Goal: Task Accomplishment & Management: Use online tool/utility

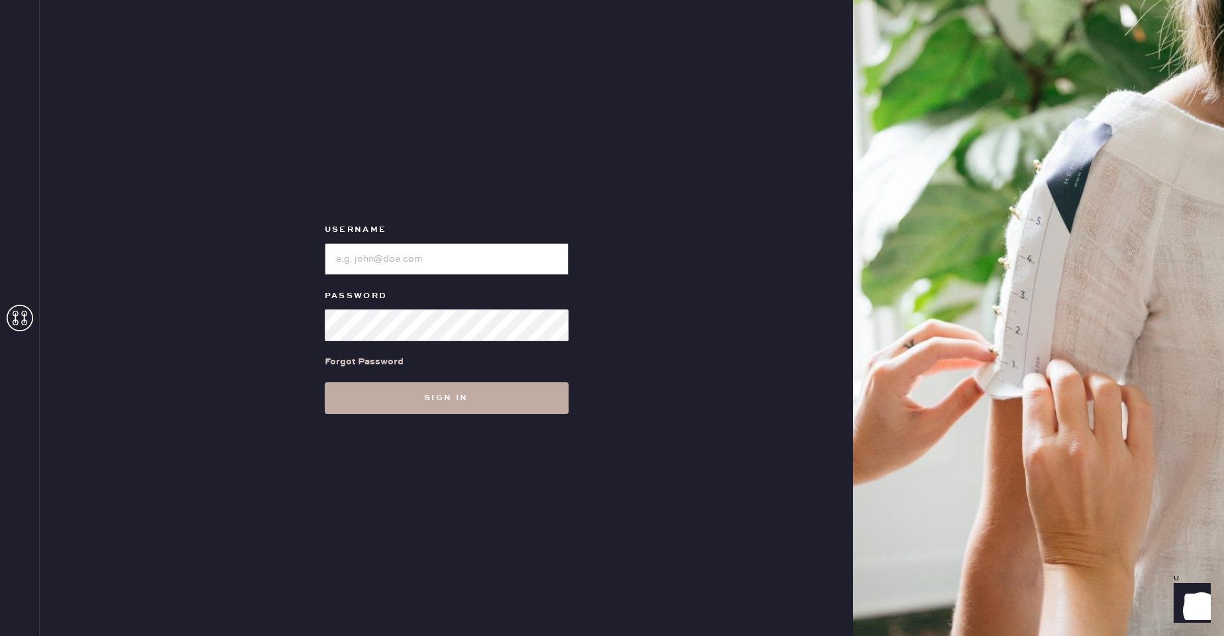
type input "reformationmelrose"
click at [555, 400] on button "Sign in" at bounding box center [447, 398] width 244 height 32
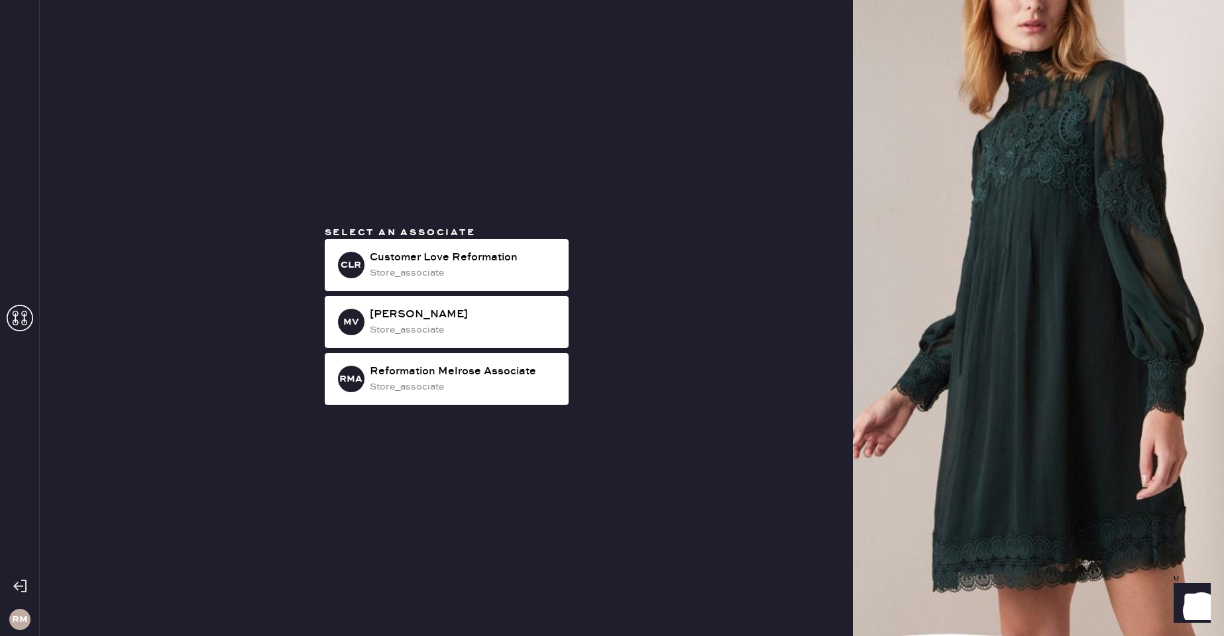
click at [462, 264] on div "Customer Love Reformation" at bounding box center [464, 258] width 188 height 16
click at [459, 266] on div "store_associate" at bounding box center [464, 273] width 188 height 15
click at [459, 265] on div "Customer Love Reformation" at bounding box center [464, 258] width 188 height 16
click at [463, 280] on div "store_associate" at bounding box center [464, 273] width 188 height 15
click at [763, 229] on div "Select an associate CLR Customer Love Reformation store_associate MV [PERSON_NA…" at bounding box center [446, 318] width 813 height 636
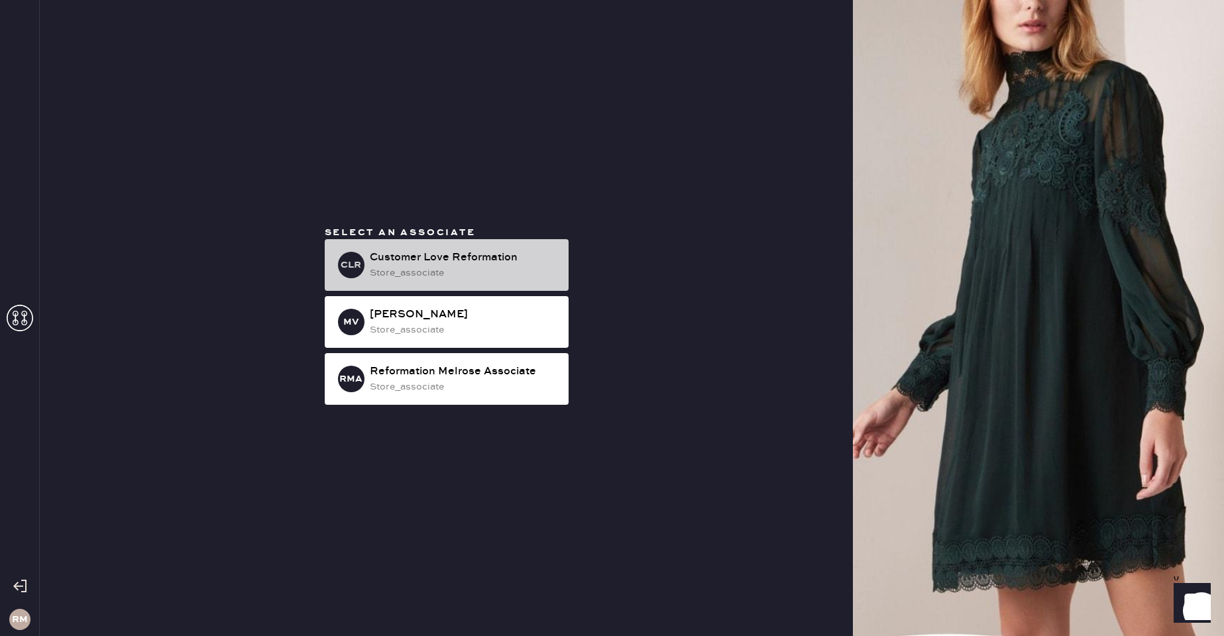
click at [462, 252] on div "Customer Love Reformation" at bounding box center [464, 258] width 188 height 16
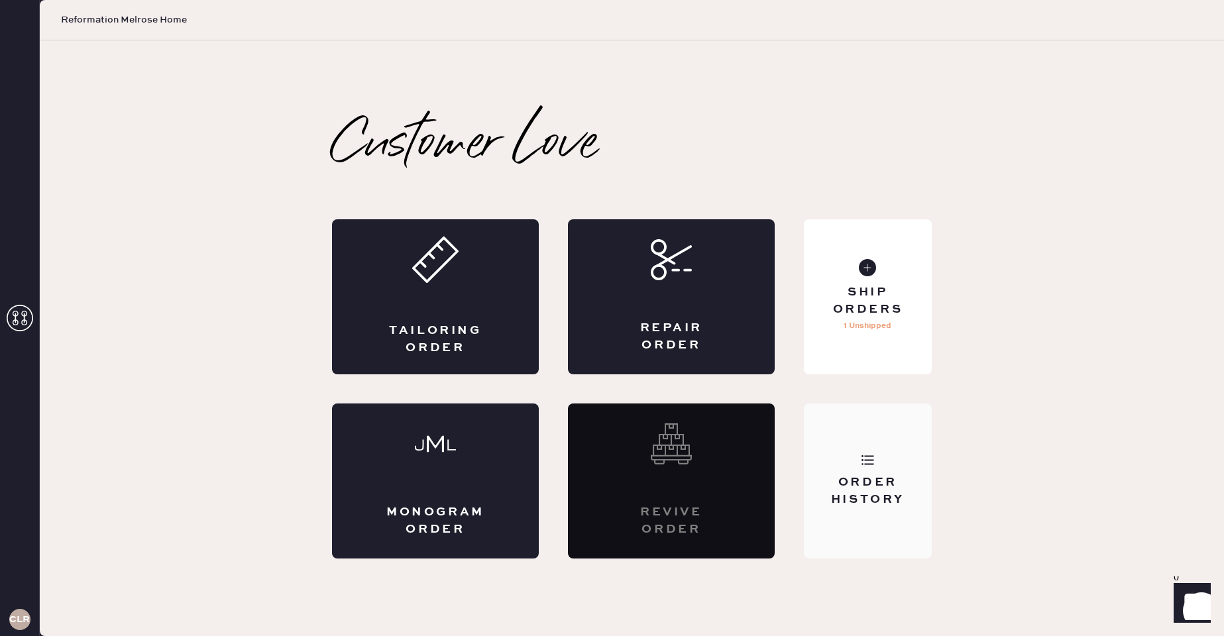
click at [852, 512] on div "Order History" at bounding box center [868, 481] width 128 height 155
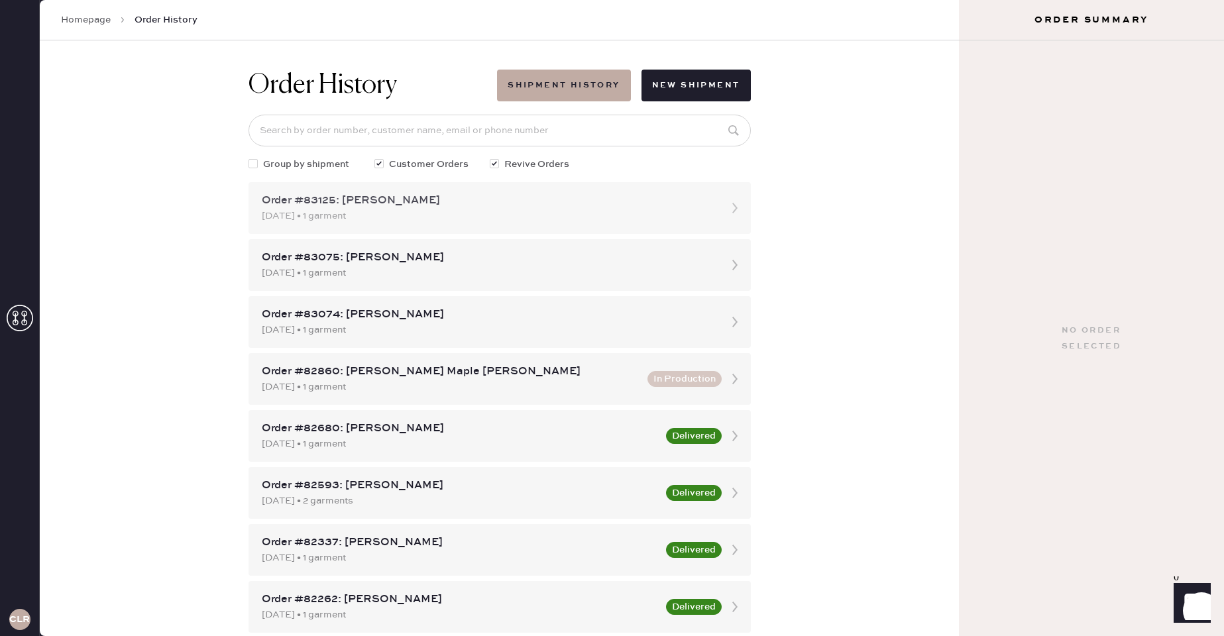
click at [399, 211] on div "[DATE] • 1 garment" at bounding box center [488, 216] width 452 height 15
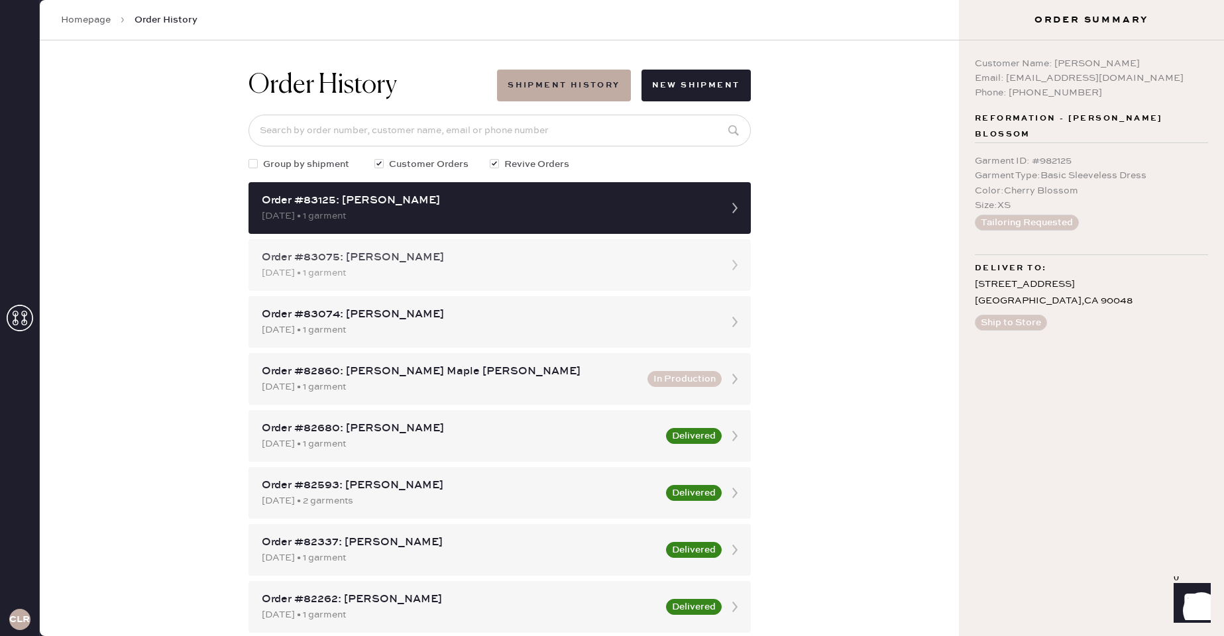
click at [413, 270] on div "[DATE] • 1 garment" at bounding box center [488, 273] width 452 height 15
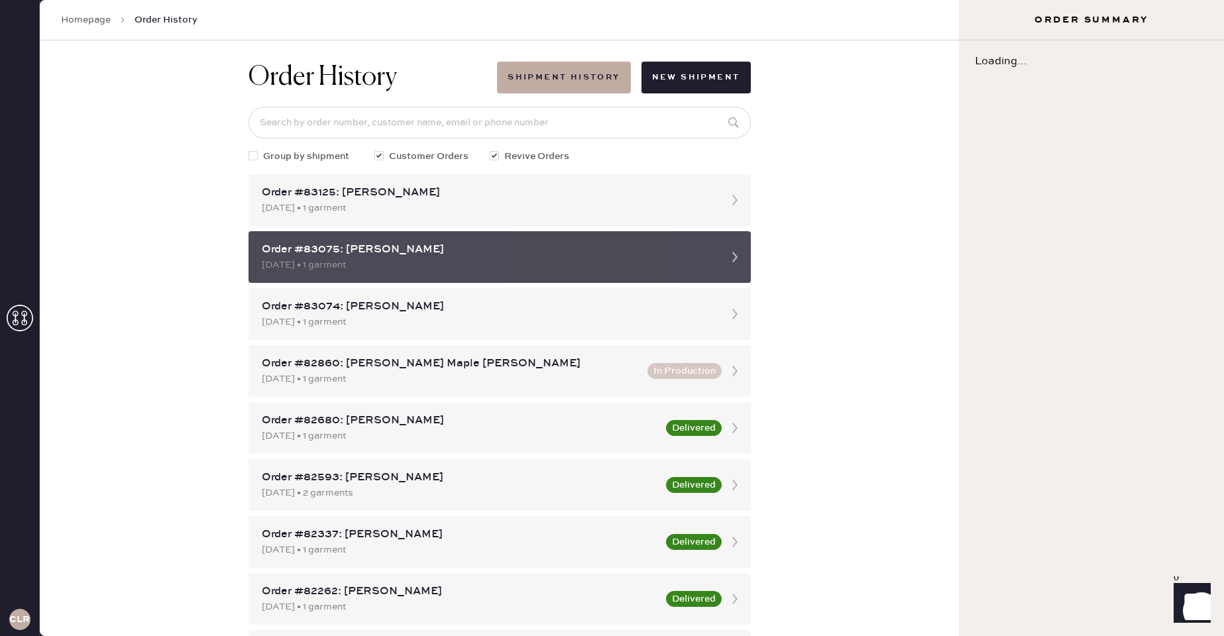
scroll to position [10, 0]
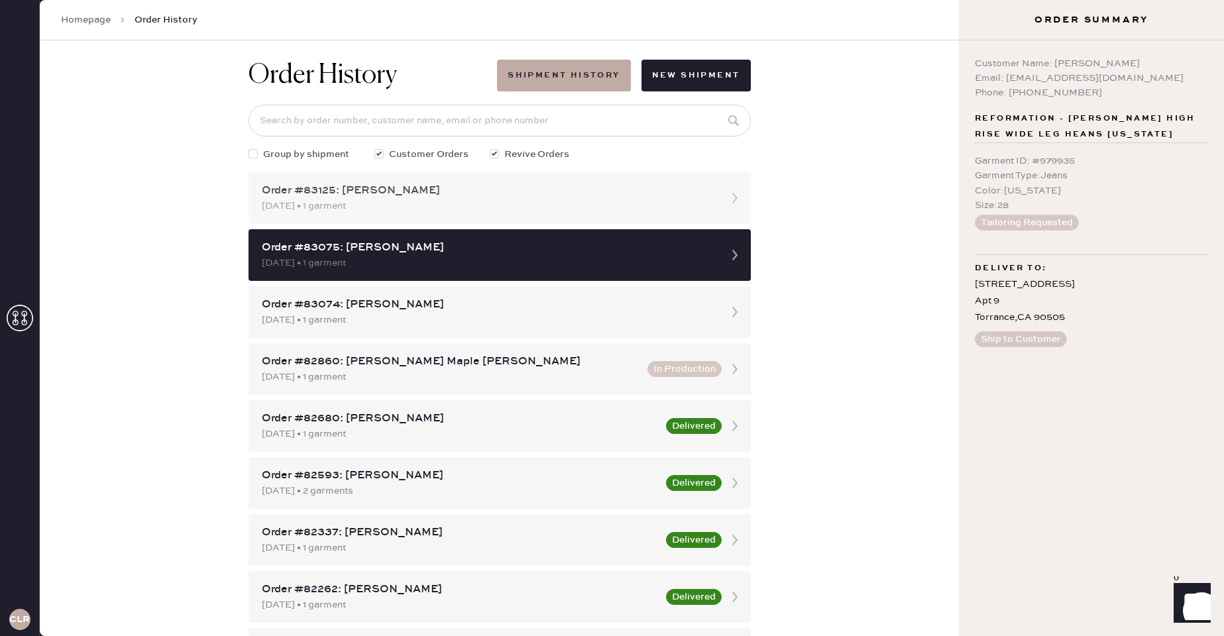
click at [432, 207] on div "[DATE] • 1 garment" at bounding box center [488, 206] width 452 height 15
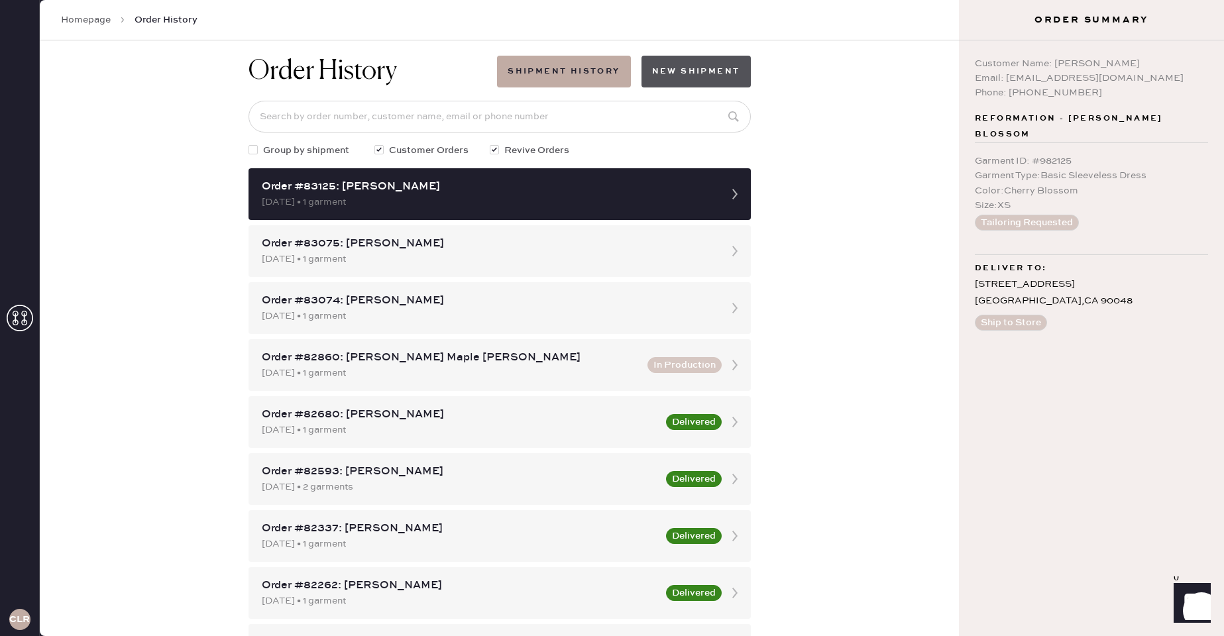
scroll to position [15, 0]
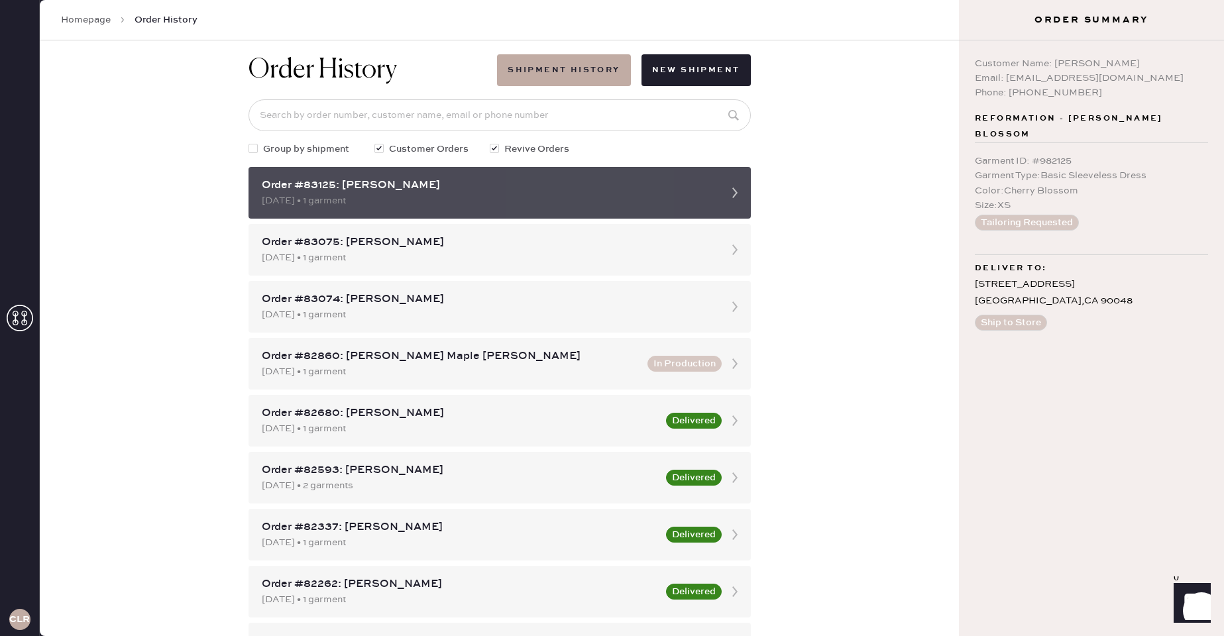
click at [731, 199] on icon at bounding box center [735, 193] width 27 height 27
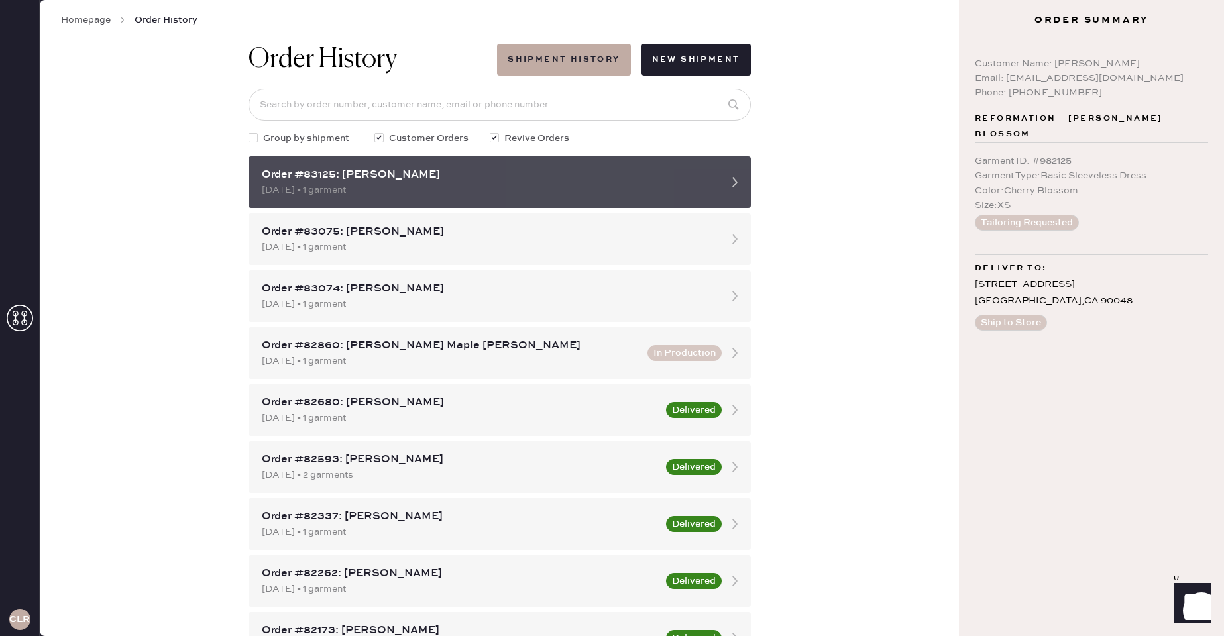
scroll to position [0, 0]
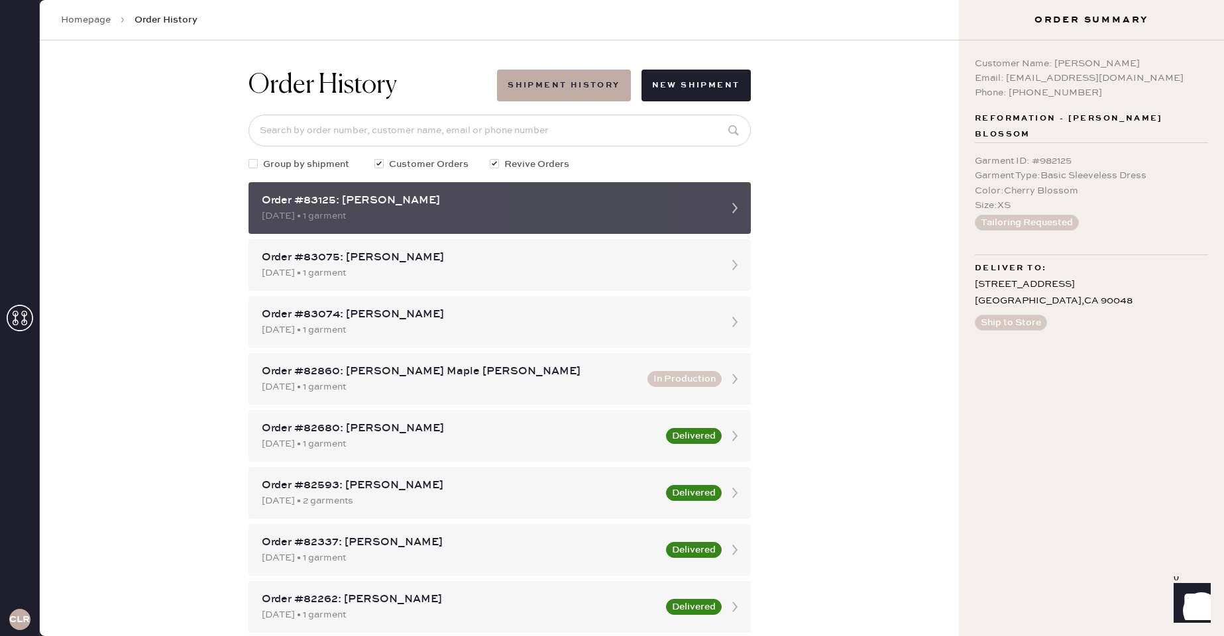
click at [487, 214] on div "[DATE] • 1 garment" at bounding box center [488, 216] width 452 height 15
click at [469, 213] on div "[DATE] • 1 garment" at bounding box center [488, 216] width 452 height 15
click at [306, 201] on div "Order #83125: [PERSON_NAME]" at bounding box center [488, 201] width 452 height 16
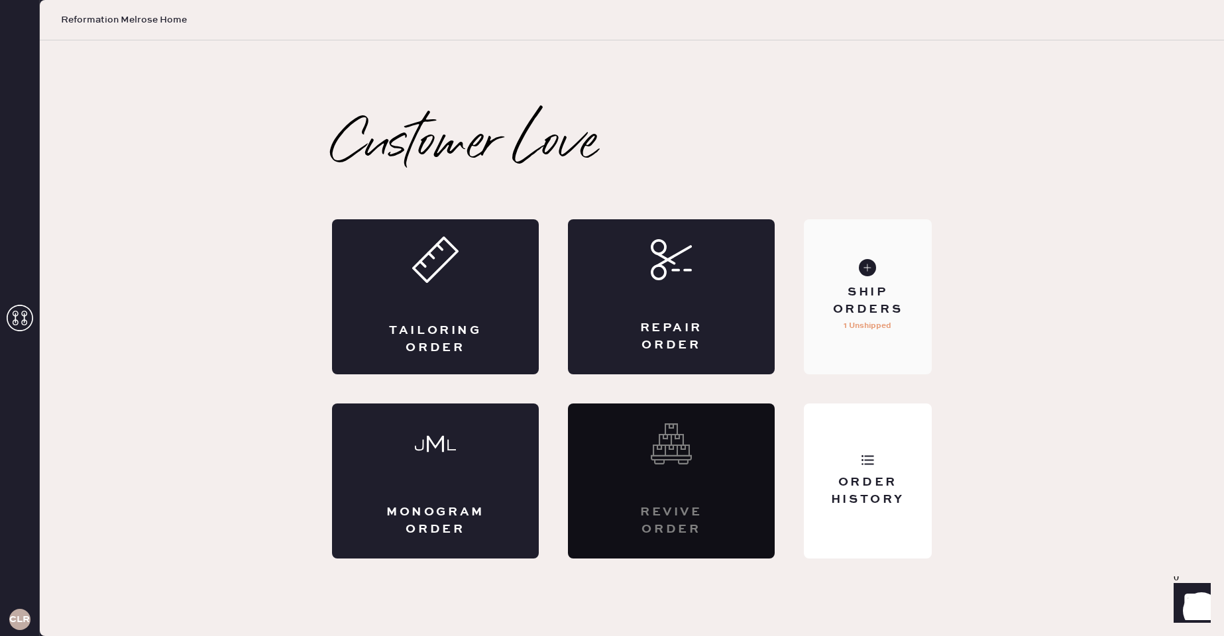
click at [842, 266] on div "Ship Orders 1 Unshipped" at bounding box center [868, 296] width 128 height 155
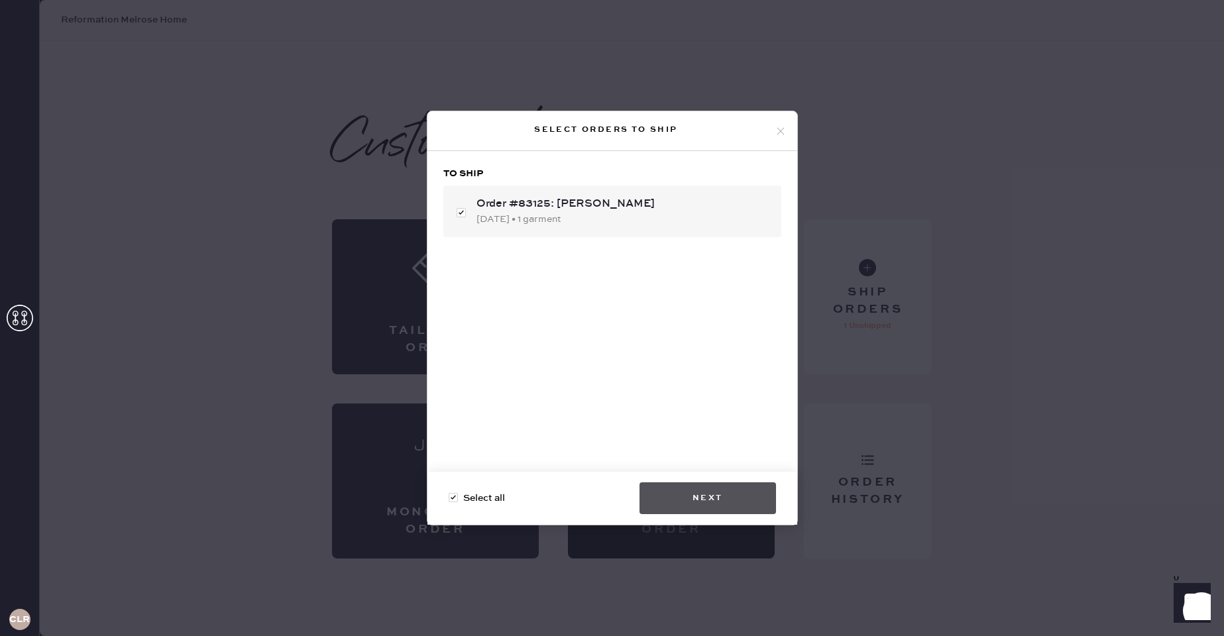
click at [737, 500] on button "Next" at bounding box center [708, 498] width 137 height 32
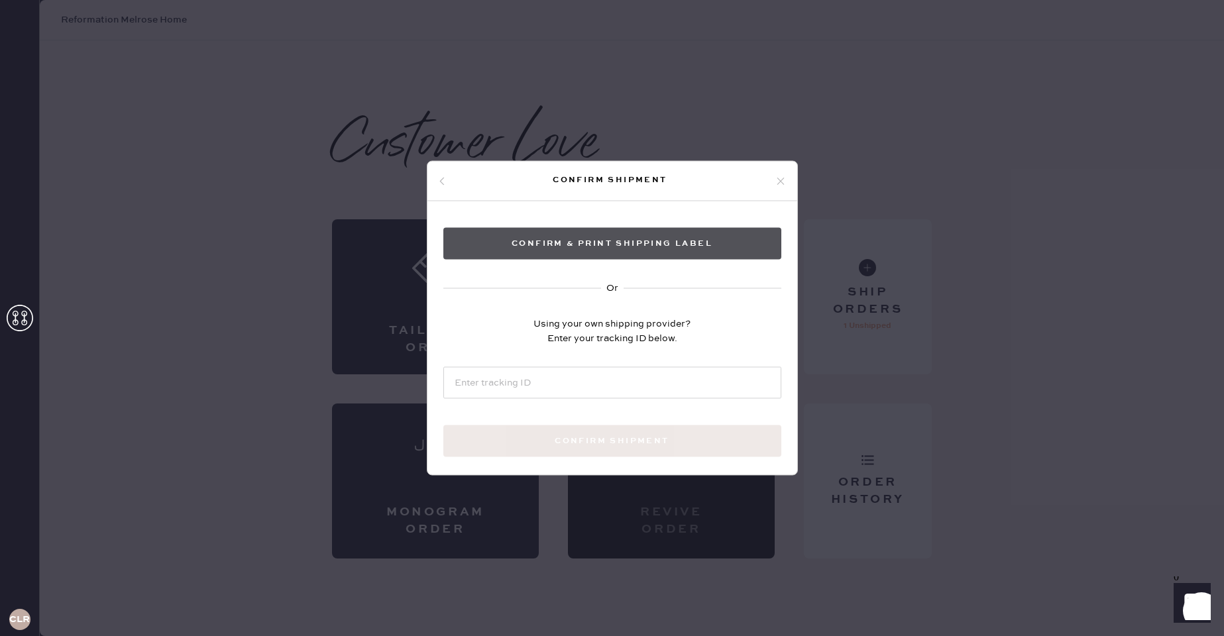
click at [606, 246] on button "Confirm & Print shipping label" at bounding box center [612, 244] width 338 height 32
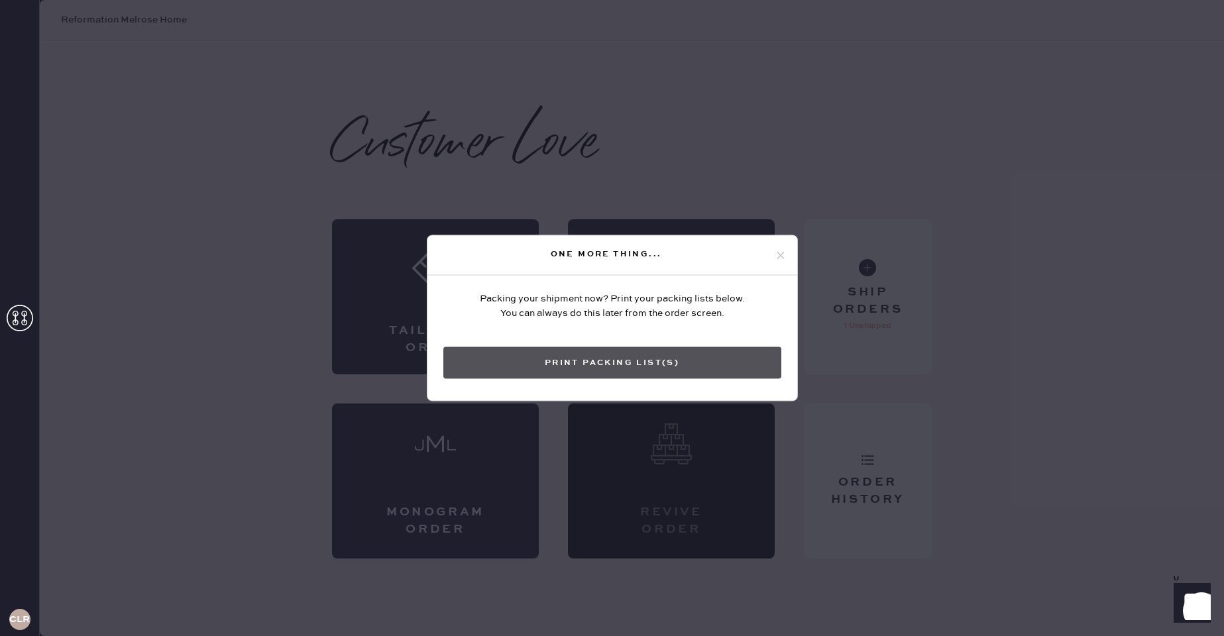
click at [662, 363] on button "Print Packing List(s)" at bounding box center [612, 363] width 338 height 32
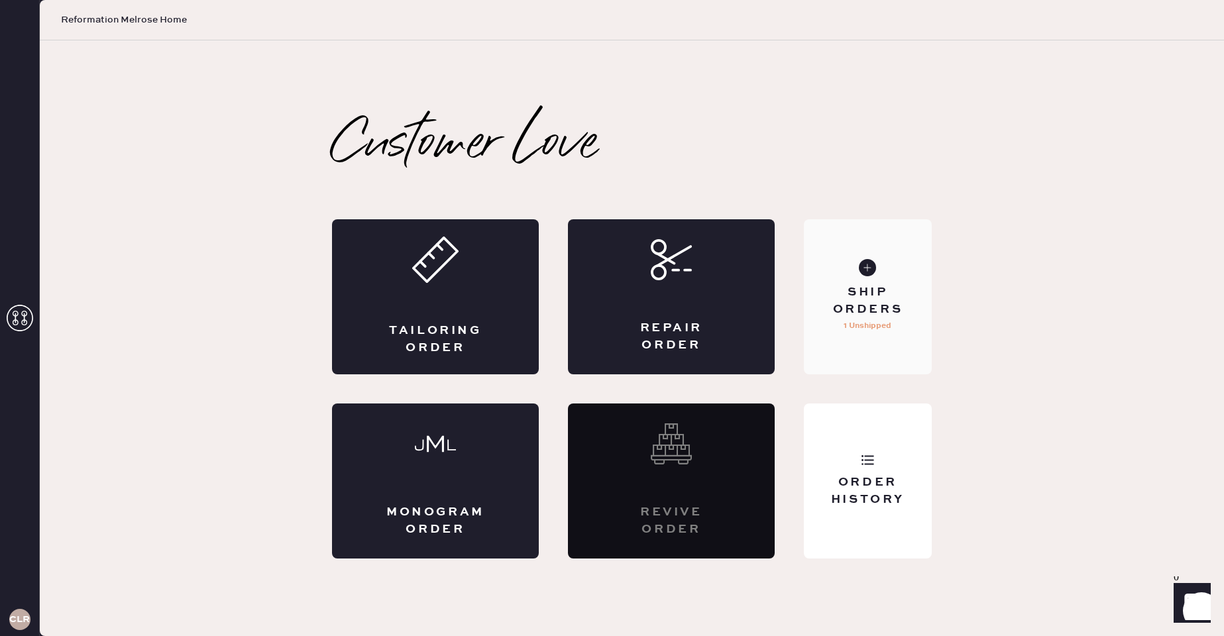
click at [886, 351] on div "Ship Orders 1 Unshipped" at bounding box center [868, 296] width 128 height 155
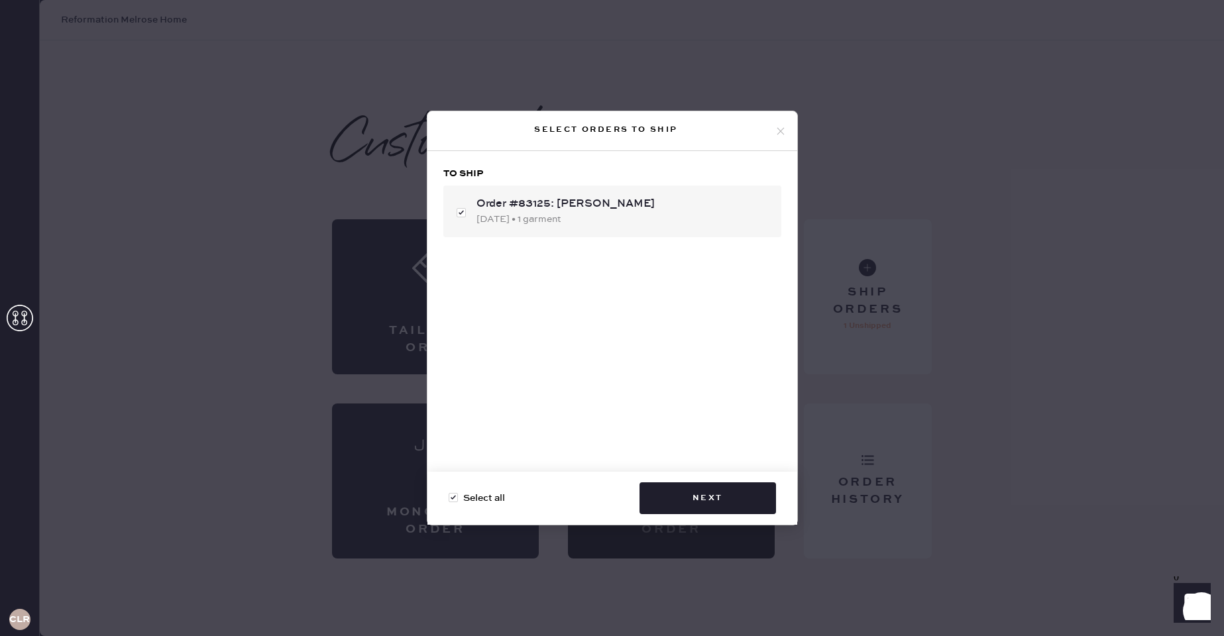
checkbox input "false"
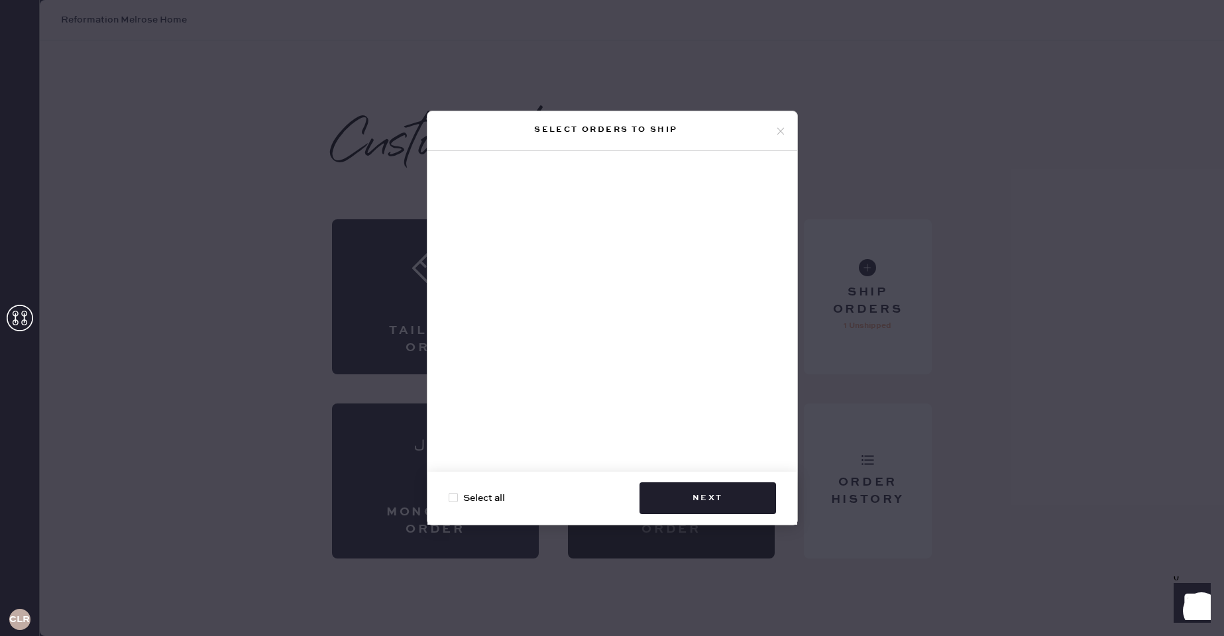
click at [778, 135] on icon at bounding box center [781, 131] width 12 height 12
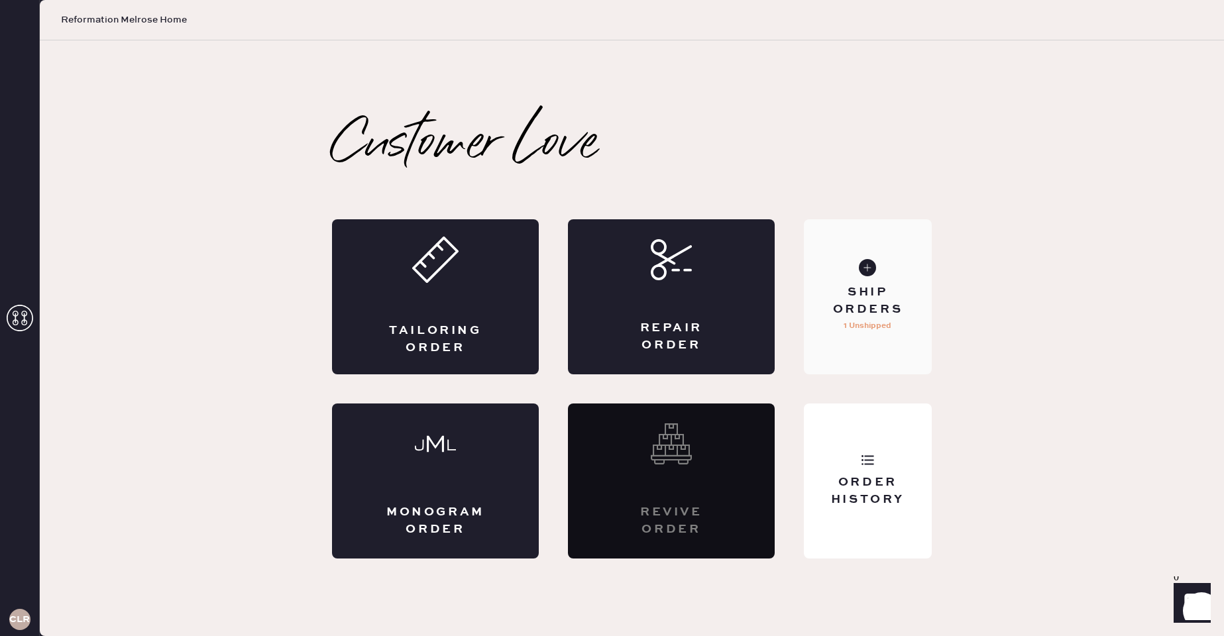
click at [877, 282] on div "Ship Orders 1 Unshipped" at bounding box center [868, 296] width 128 height 155
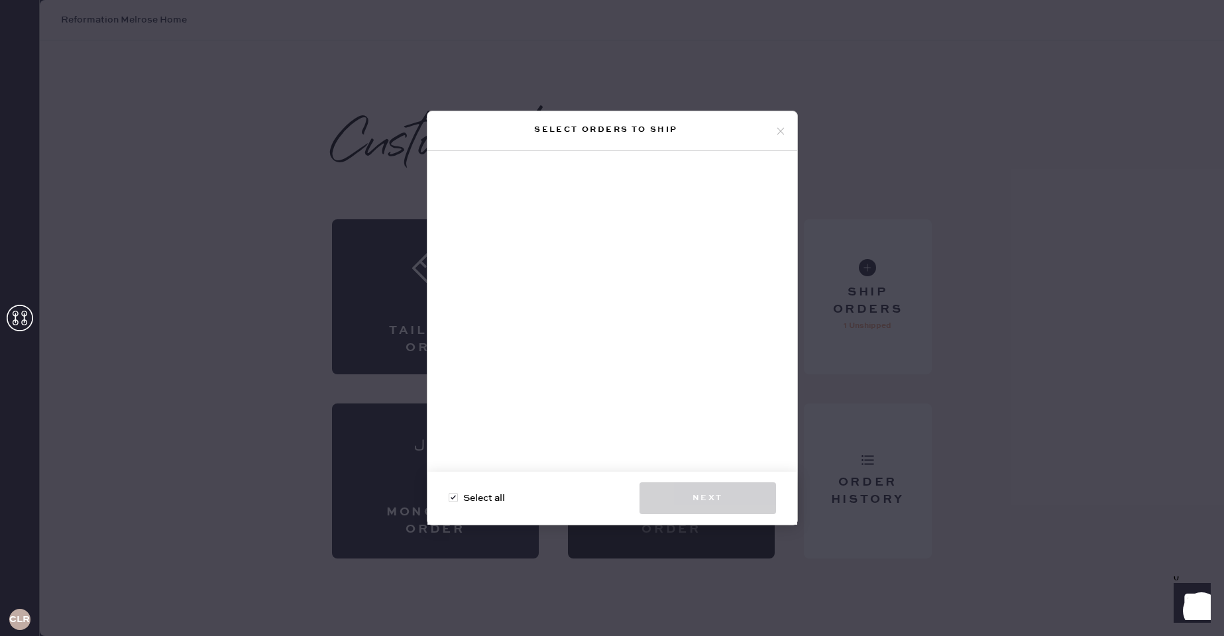
click at [783, 127] on use at bounding box center [780, 130] width 7 height 7
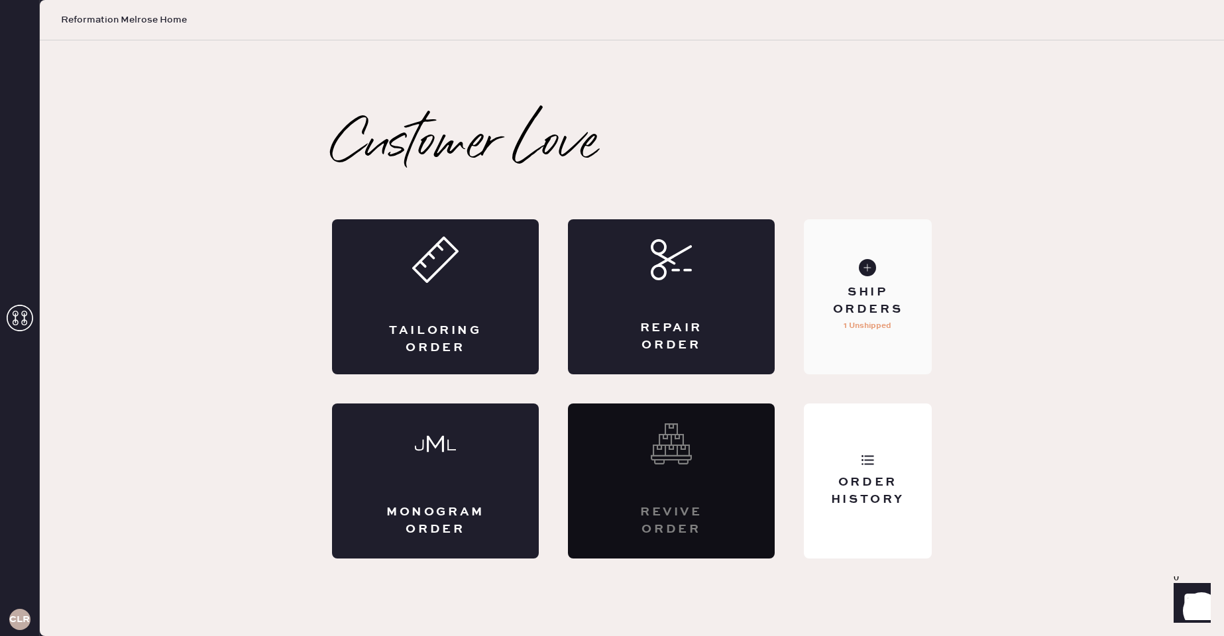
click at [877, 286] on div "Ship Orders" at bounding box center [868, 300] width 107 height 33
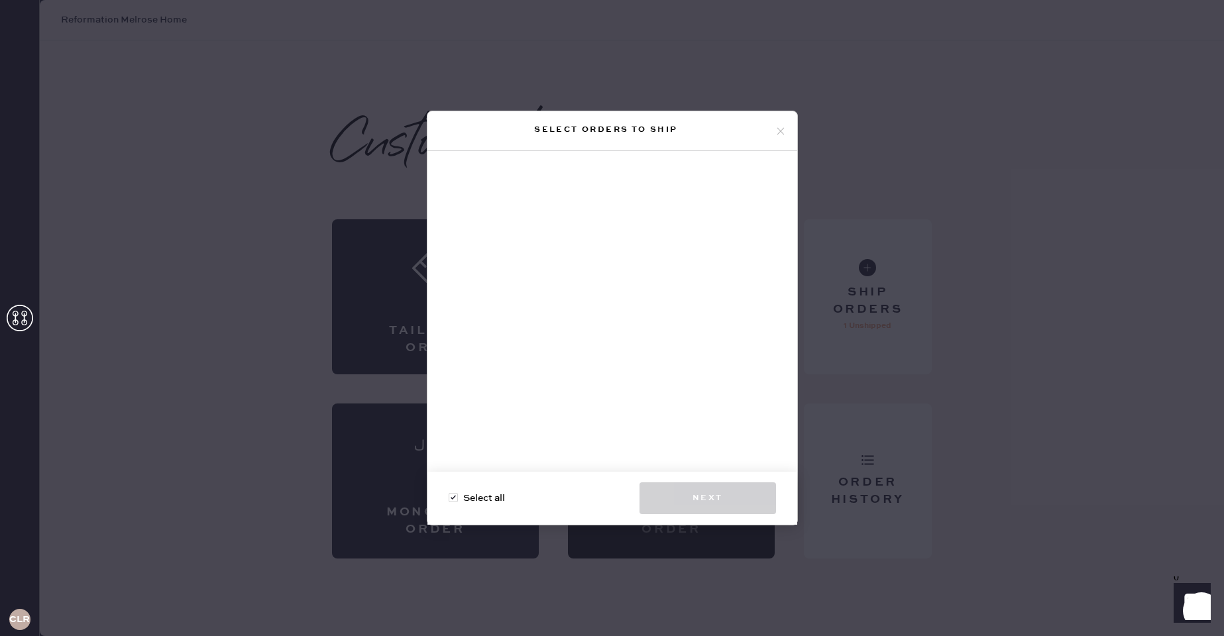
click at [775, 126] on icon at bounding box center [781, 131] width 12 height 12
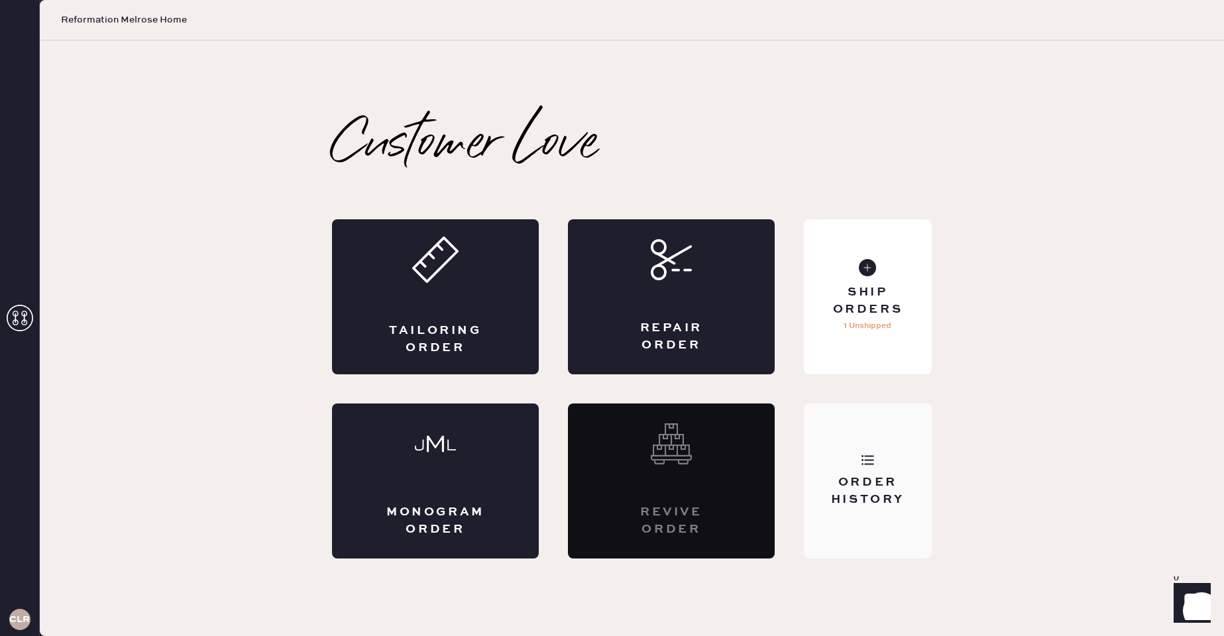
click at [860, 417] on div "Order History" at bounding box center [868, 481] width 128 height 155
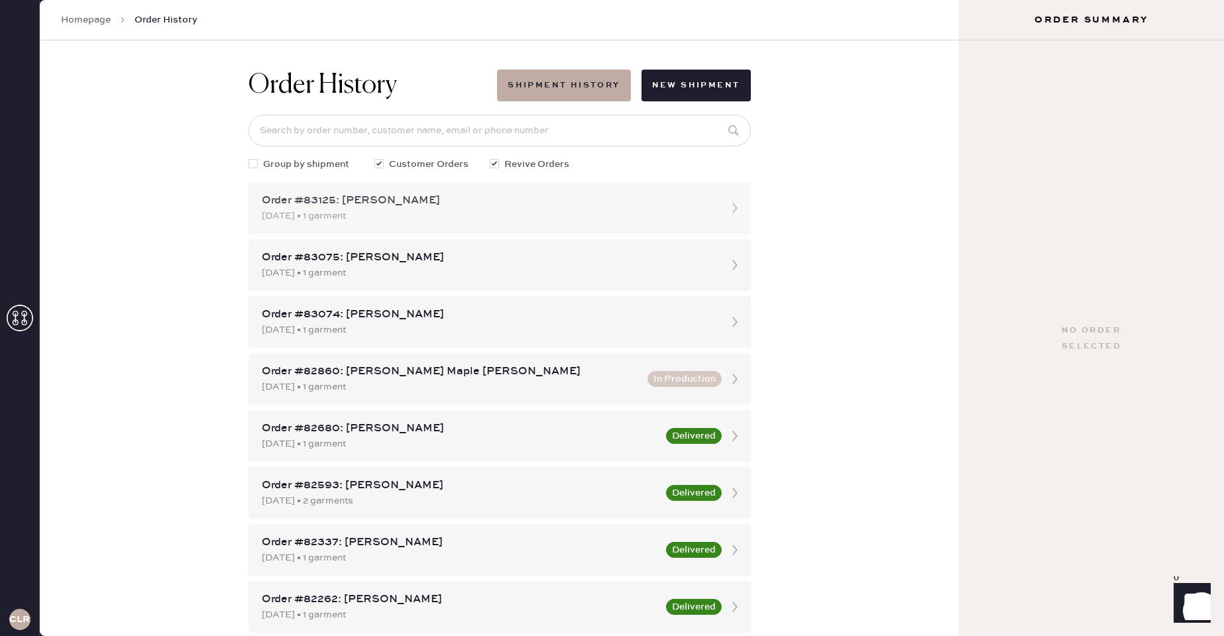
click at [564, 205] on div "Order #83125: [PERSON_NAME]" at bounding box center [488, 201] width 452 height 16
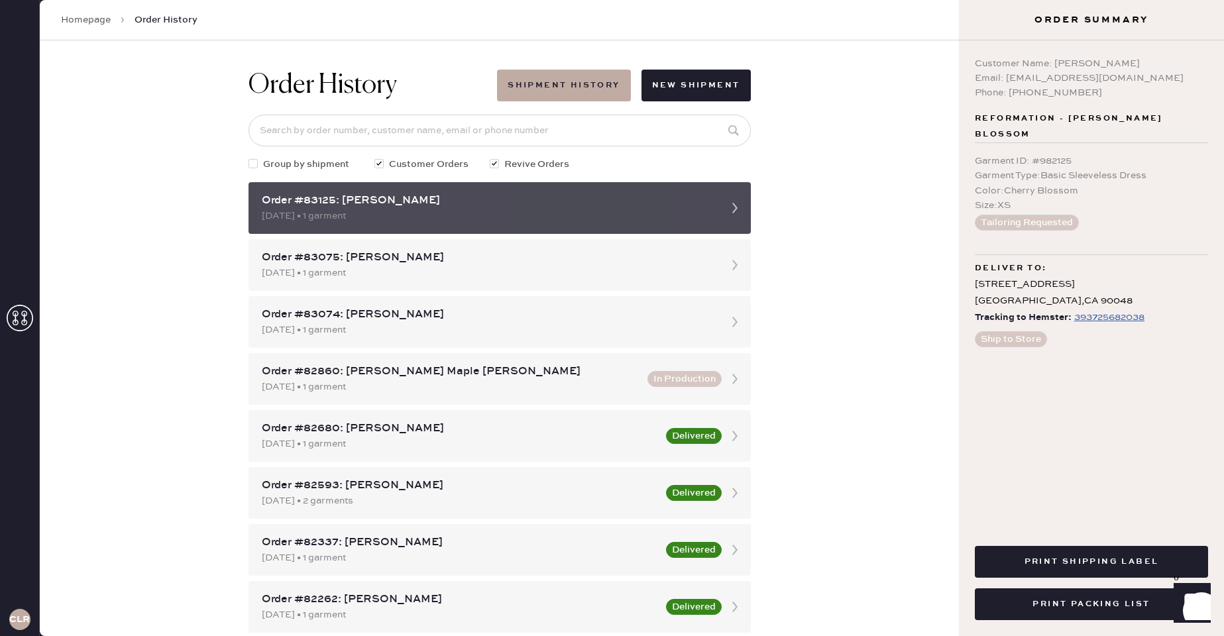
click at [565, 205] on div "Order #83125: [PERSON_NAME]" at bounding box center [488, 201] width 452 height 16
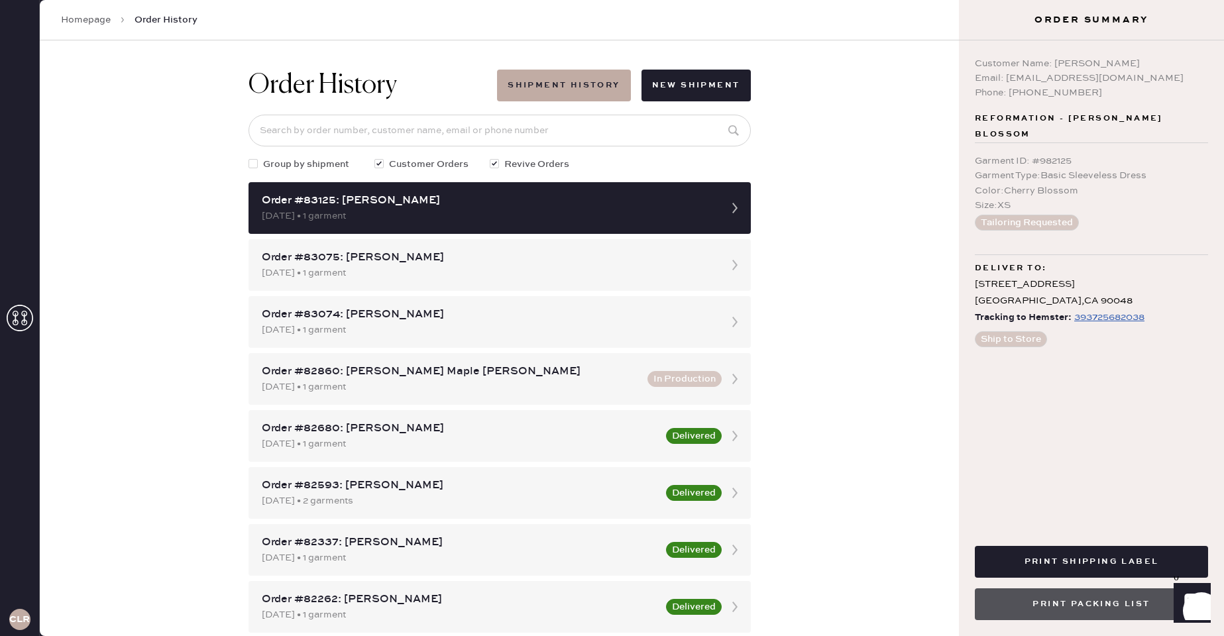
click at [1123, 609] on button "Print Packing List" at bounding box center [1091, 605] width 233 height 32
